Goal: Transaction & Acquisition: Purchase product/service

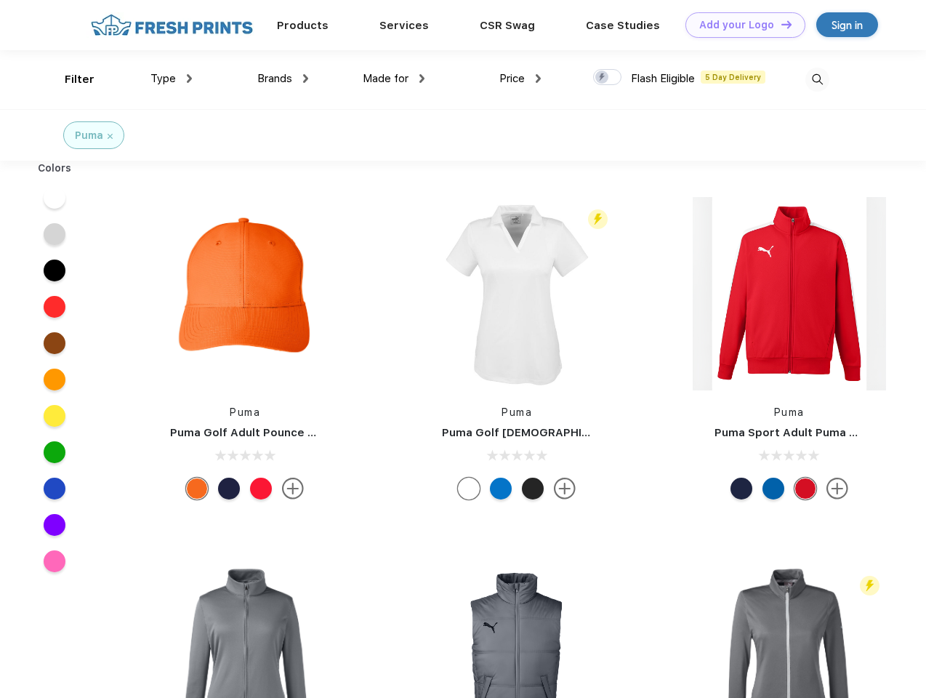
click at [740, 25] on link "Add your Logo Design Tool" at bounding box center [745, 24] width 120 height 25
click at [0, 0] on div "Design Tool" at bounding box center [0, 0] width 0 height 0
click at [780, 24] on link "Add your Logo Design Tool" at bounding box center [745, 24] width 120 height 25
click at [70, 79] on div "Filter" at bounding box center [80, 79] width 30 height 17
click at [172, 78] on span "Type" at bounding box center [162, 78] width 25 height 13
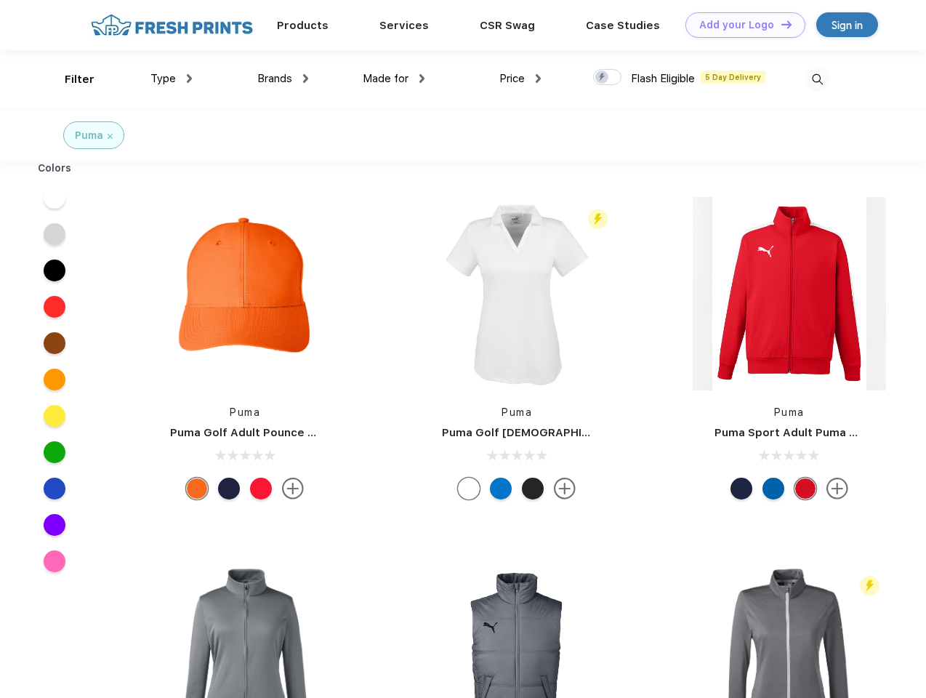
click at [283, 78] on span "Brands" at bounding box center [274, 78] width 35 height 13
click at [394, 78] on span "Made for" at bounding box center [386, 78] width 46 height 13
click at [520, 78] on span "Price" at bounding box center [511, 78] width 25 height 13
click at [608, 78] on div at bounding box center [607, 77] width 28 height 16
click at [603, 78] on input "checkbox" at bounding box center [597, 72] width 9 height 9
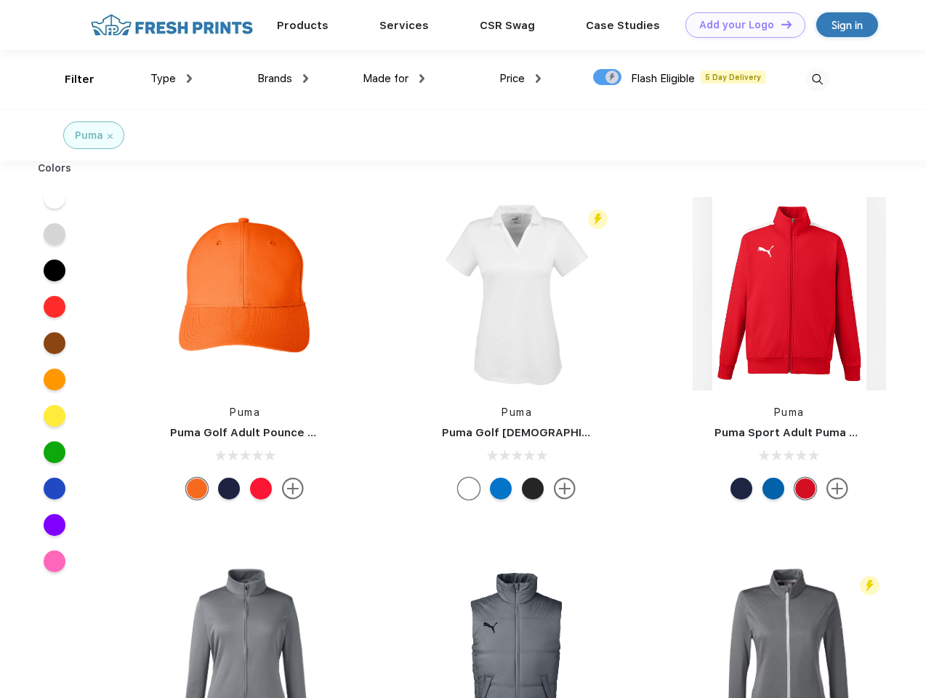
click at [817, 79] on img at bounding box center [817, 80] width 24 height 24
